Goal: Task Accomplishment & Management: Manage account settings

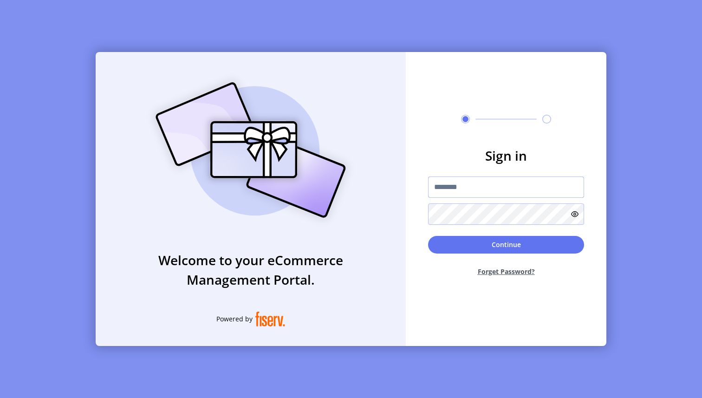
click at [474, 181] on input "text" at bounding box center [506, 186] width 156 height 21
type input "**********"
click at [465, 236] on button "Continue" at bounding box center [506, 245] width 156 height 18
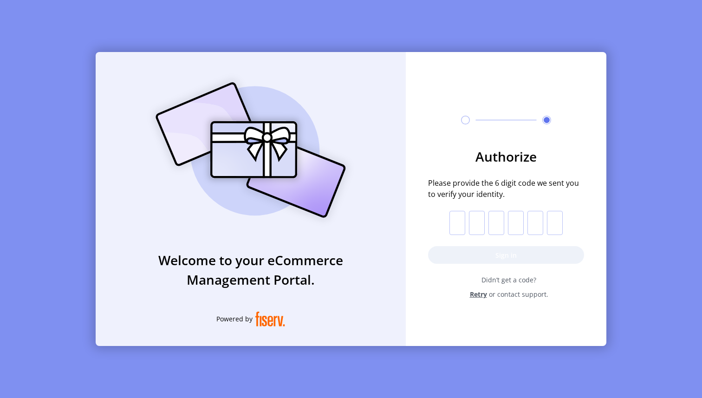
click at [452, 230] on input "text" at bounding box center [457, 223] width 16 height 24
click at [452, 224] on input "text" at bounding box center [457, 223] width 16 height 24
paste input "*"
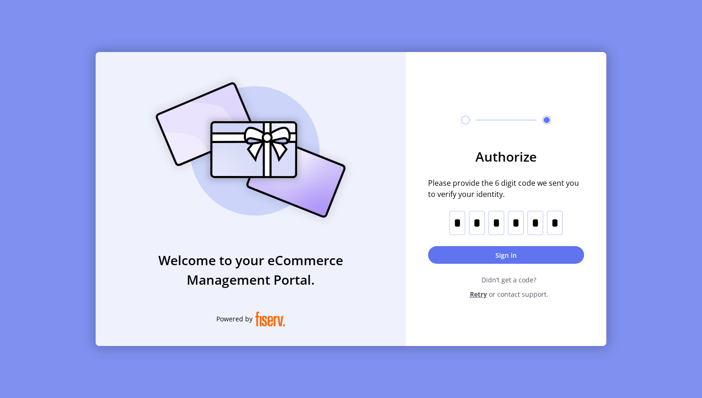
type input "*"
click at [470, 247] on button "Sign in" at bounding box center [506, 255] width 156 height 18
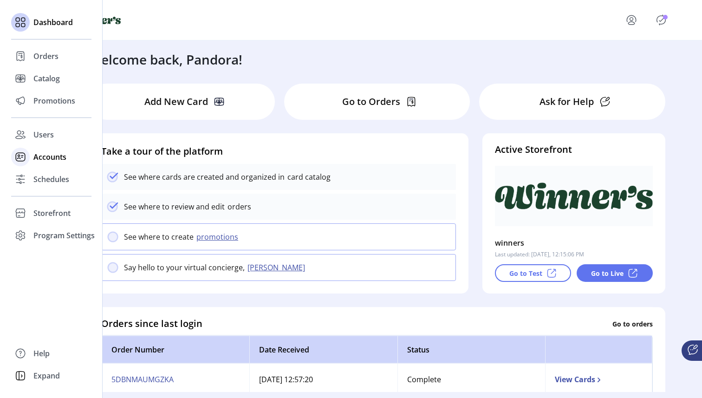
click at [17, 162] on icon at bounding box center [20, 156] width 15 height 15
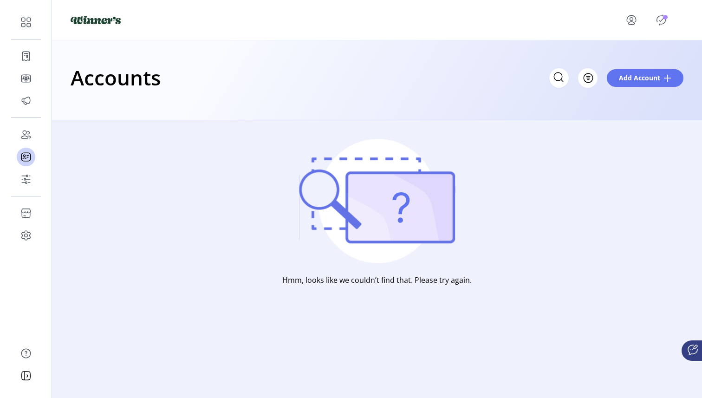
click at [447, 102] on div "Accounts Filter Add Account" at bounding box center [377, 80] width 650 height 80
click at [631, 18] on icon "menu" at bounding box center [631, 19] width 3 height 3
click at [628, 61] on span "Sign Out" at bounding box center [654, 60] width 70 height 7
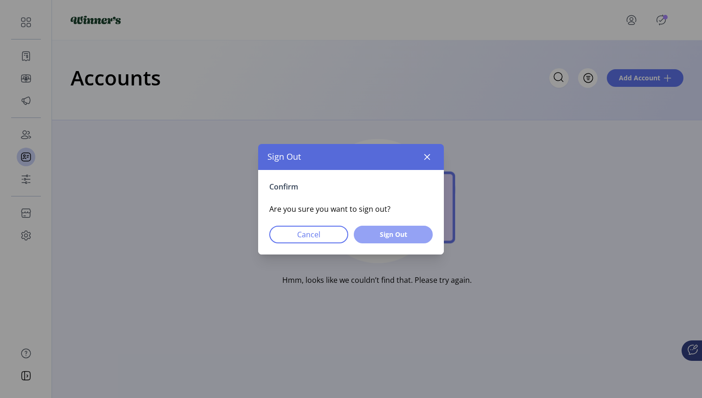
click at [421, 238] on button "Sign Out" at bounding box center [393, 235] width 79 height 18
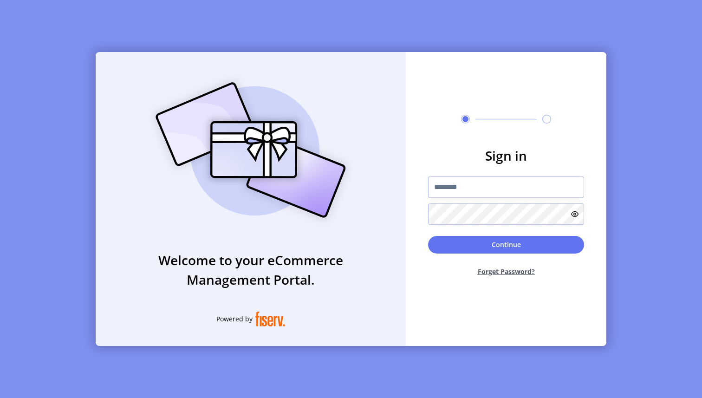
click at [470, 184] on input "text" at bounding box center [506, 186] width 156 height 21
type input "*********"
click at [465, 237] on button "Continue" at bounding box center [506, 245] width 156 height 18
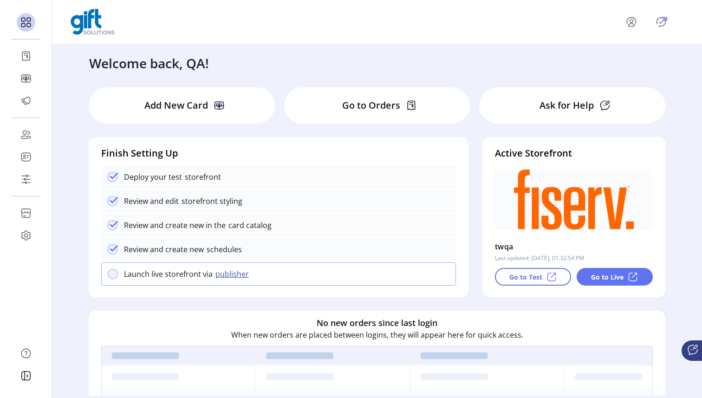
drag, startPoint x: 343, startPoint y: 250, endPoint x: 407, endPoint y: 142, distance: 126.1
click at [407, 142] on div "Finish Setting Up Deploy your test storefront Review and edit storefront stylin…" at bounding box center [279, 210] width 366 height 146
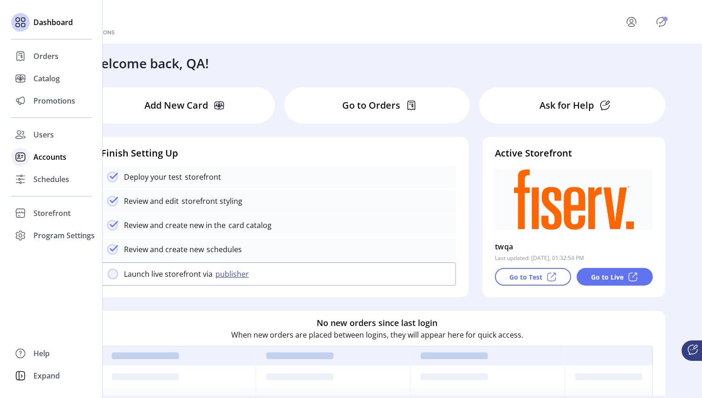
click at [19, 159] on icon at bounding box center [20, 156] width 15 height 15
